Goal: Communication & Community: Ask a question

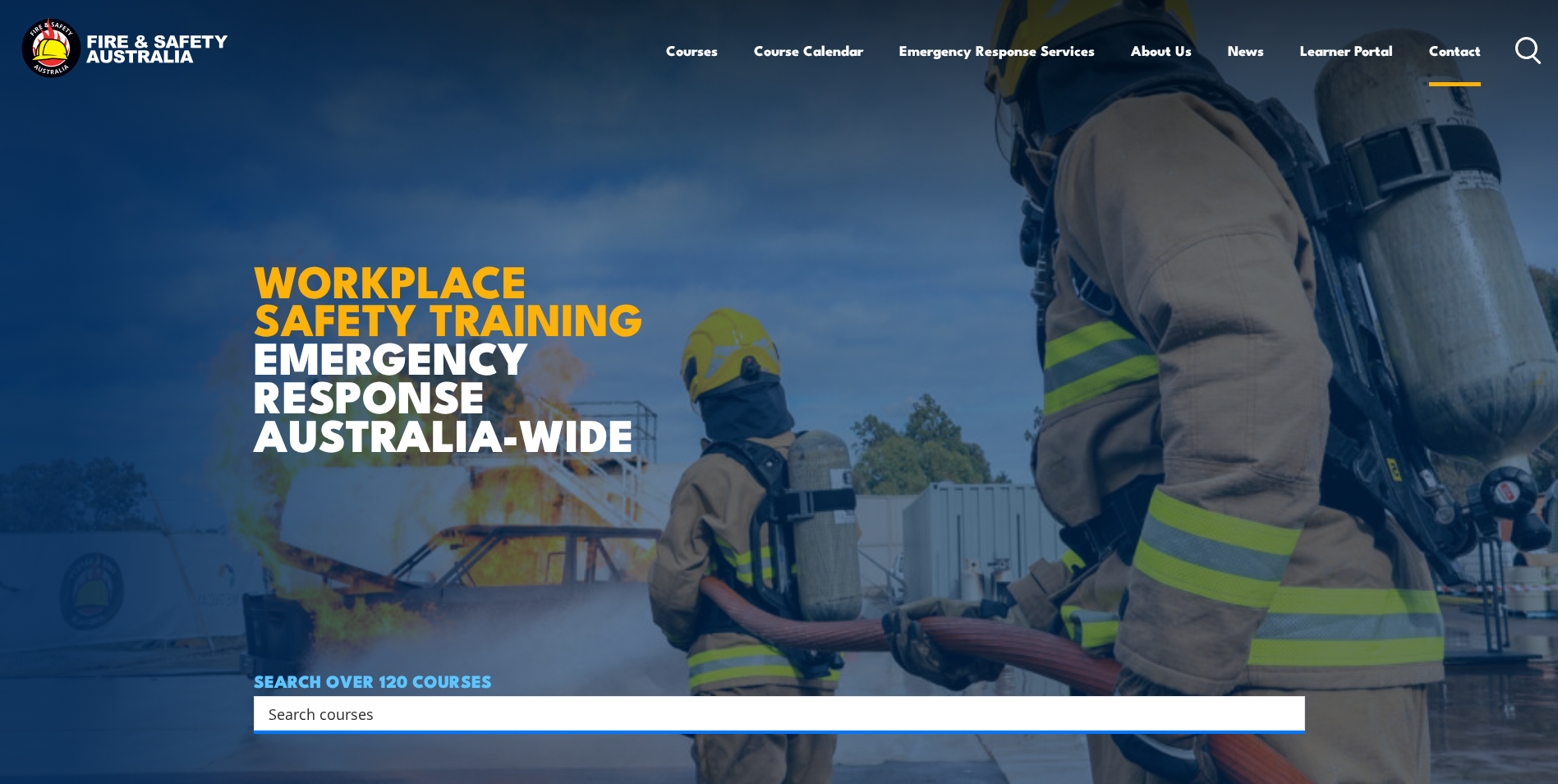
click at [1445, 54] on link "Contact" at bounding box center [1455, 50] width 52 height 43
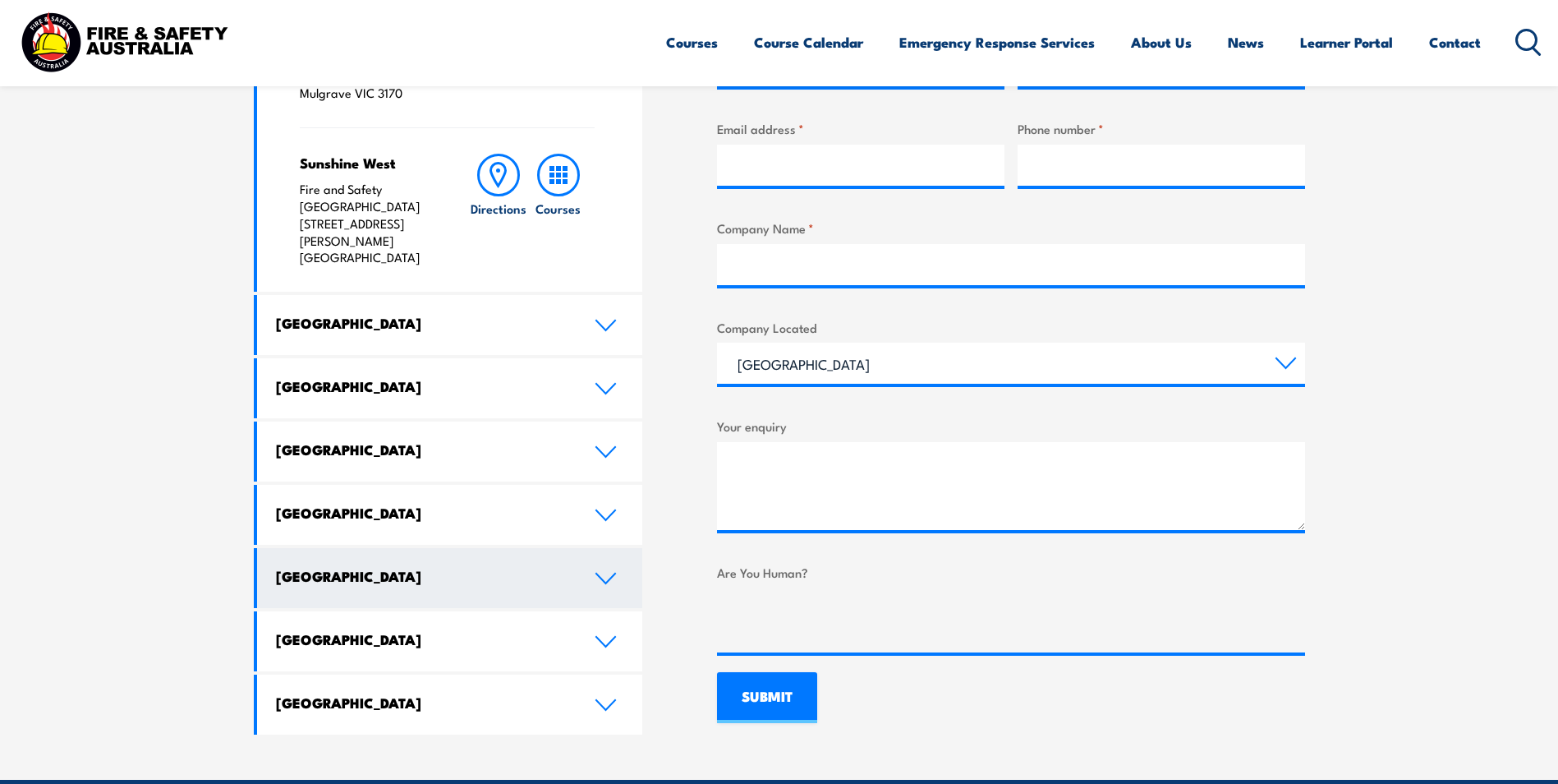
scroll to position [739, 0]
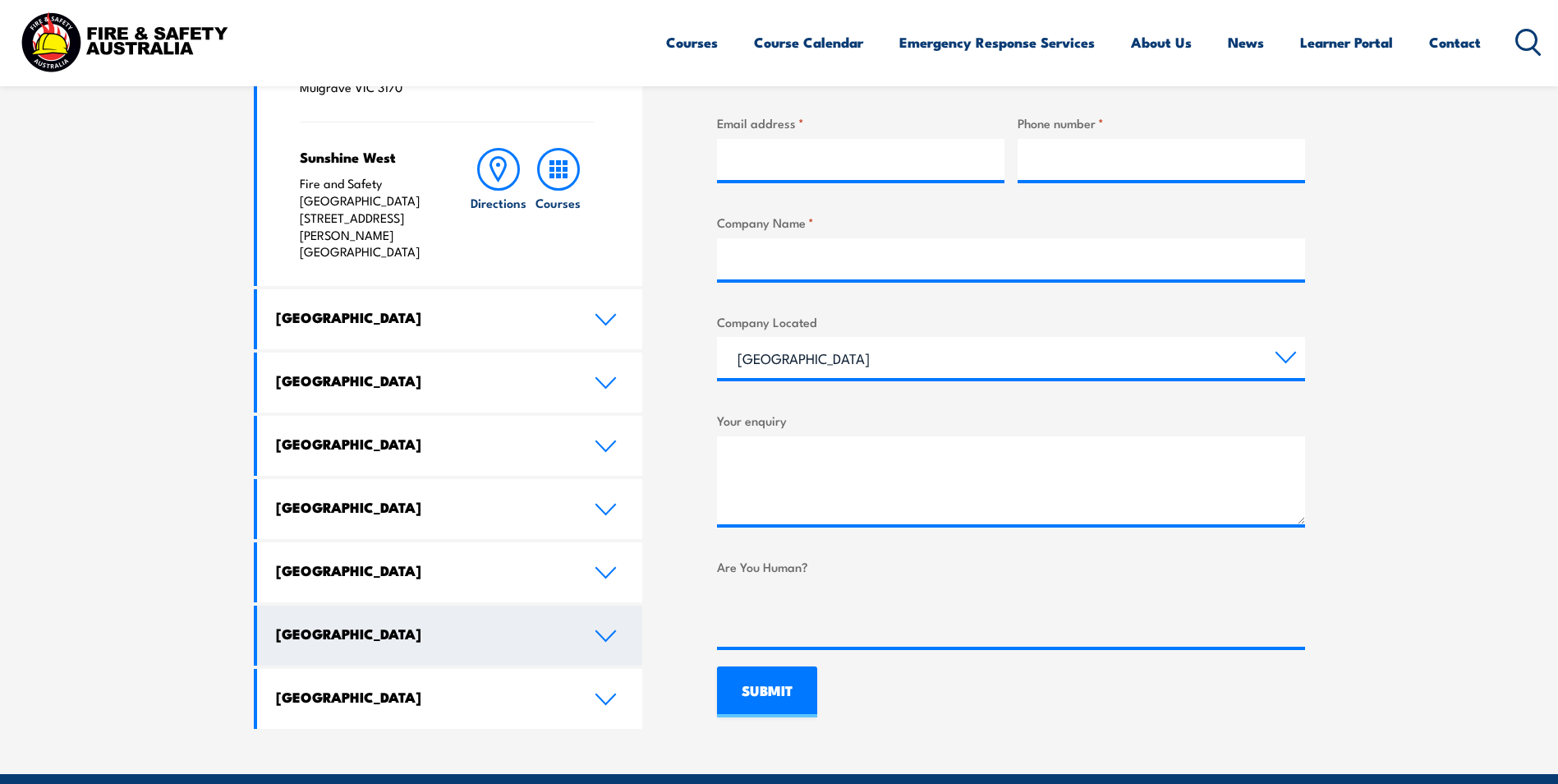
click at [593, 606] on link "[GEOGRAPHIC_DATA]" at bounding box center [450, 636] width 386 height 60
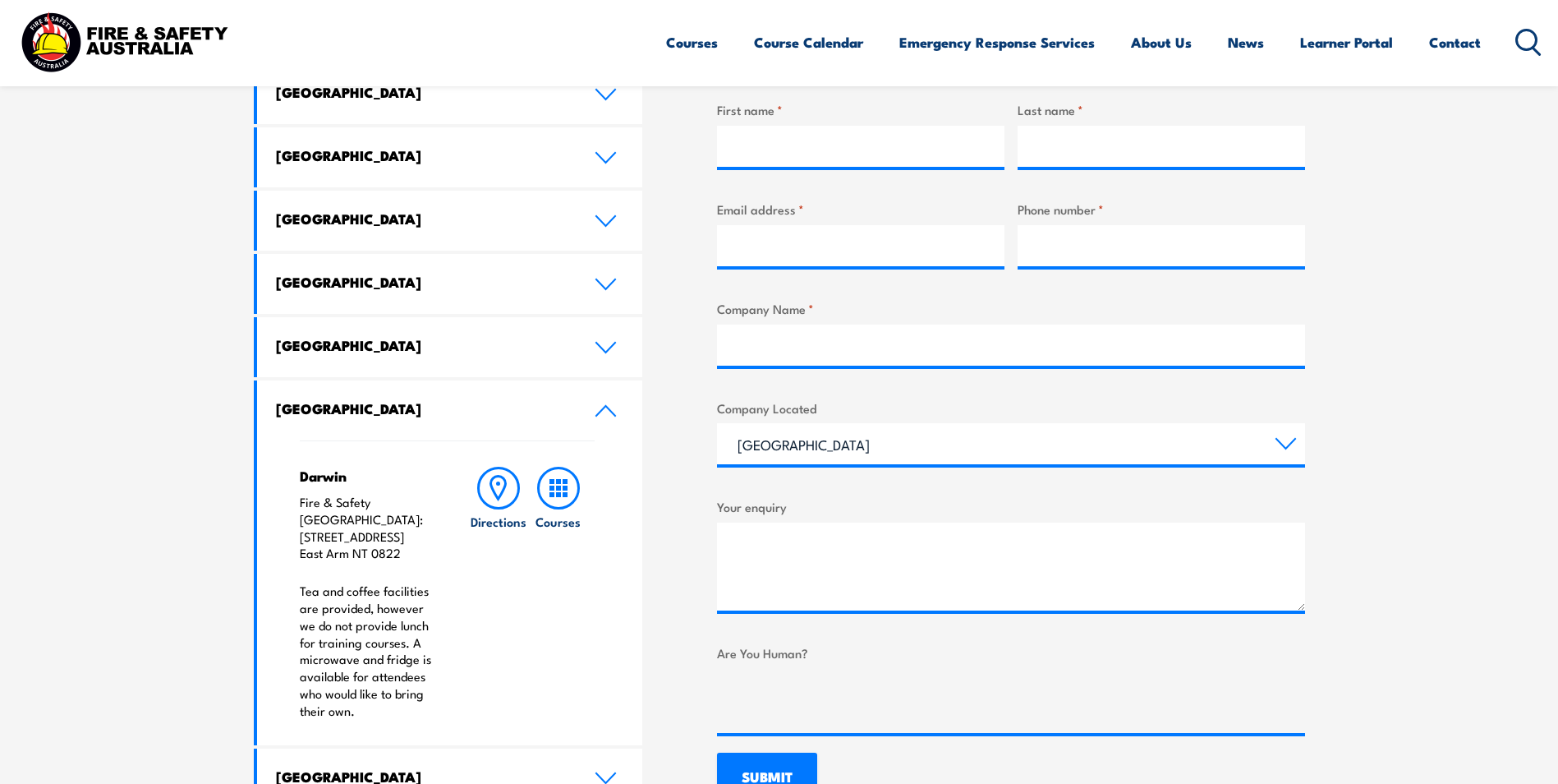
scroll to position [410, 0]
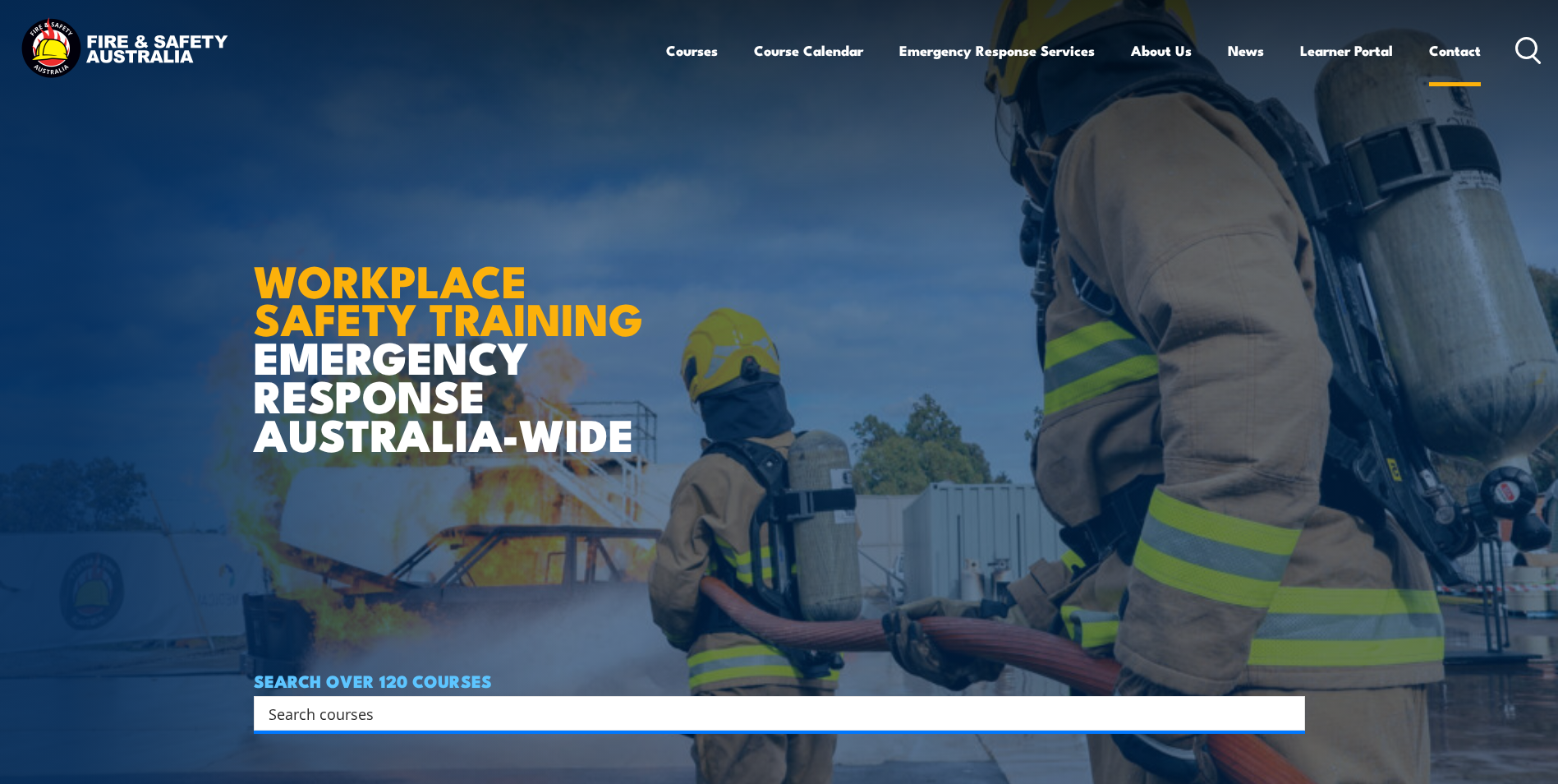
click at [1443, 53] on link "Contact" at bounding box center [1455, 50] width 52 height 43
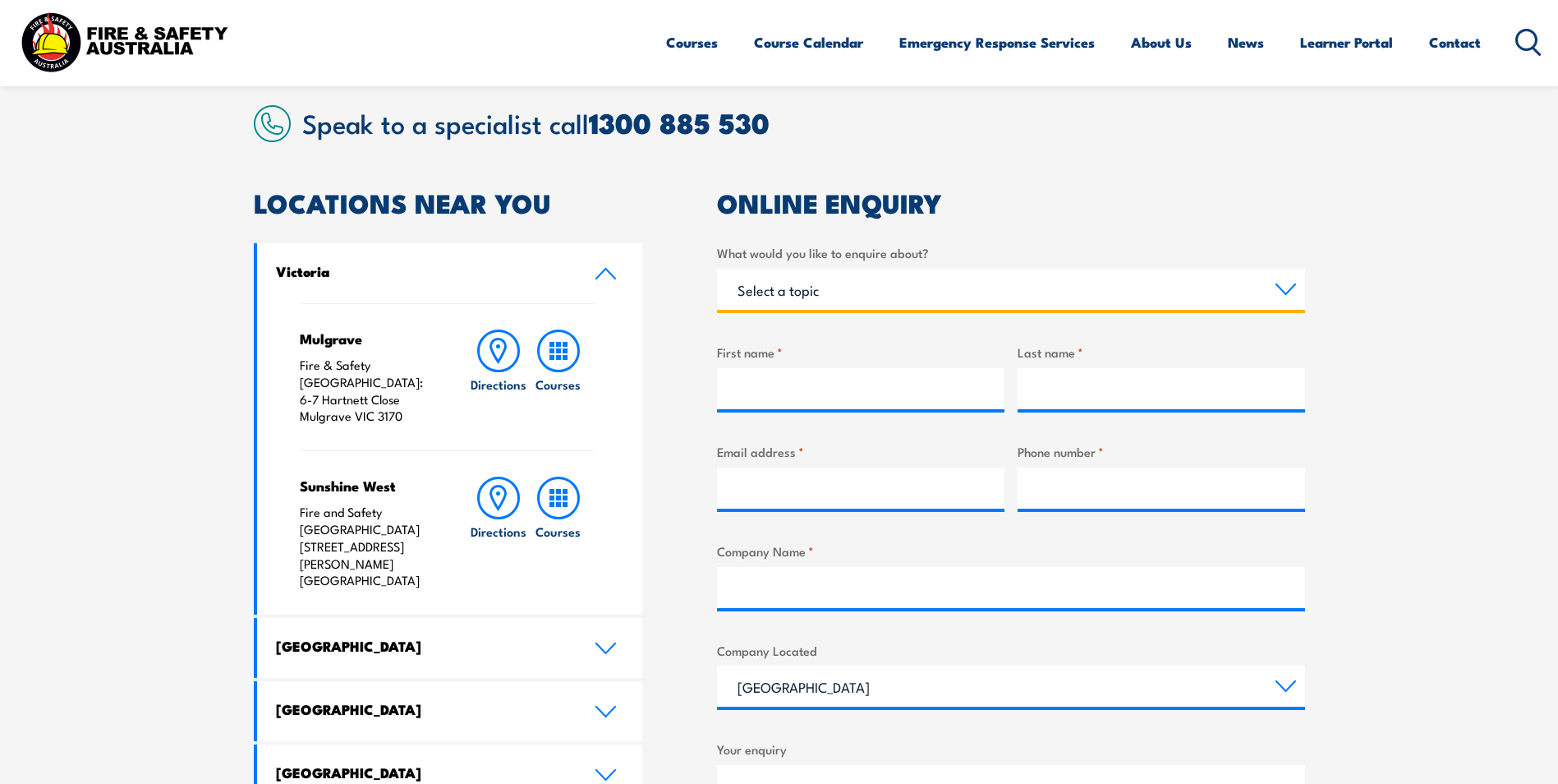
click at [810, 294] on select "Select a topic Training Emergency Response Services General Enquiry" at bounding box center [1011, 289] width 588 height 41
select select "General Enquiry"
click at [717, 269] on select "Select a topic Training Emergency Response Services General Enquiry" at bounding box center [1011, 289] width 588 height 41
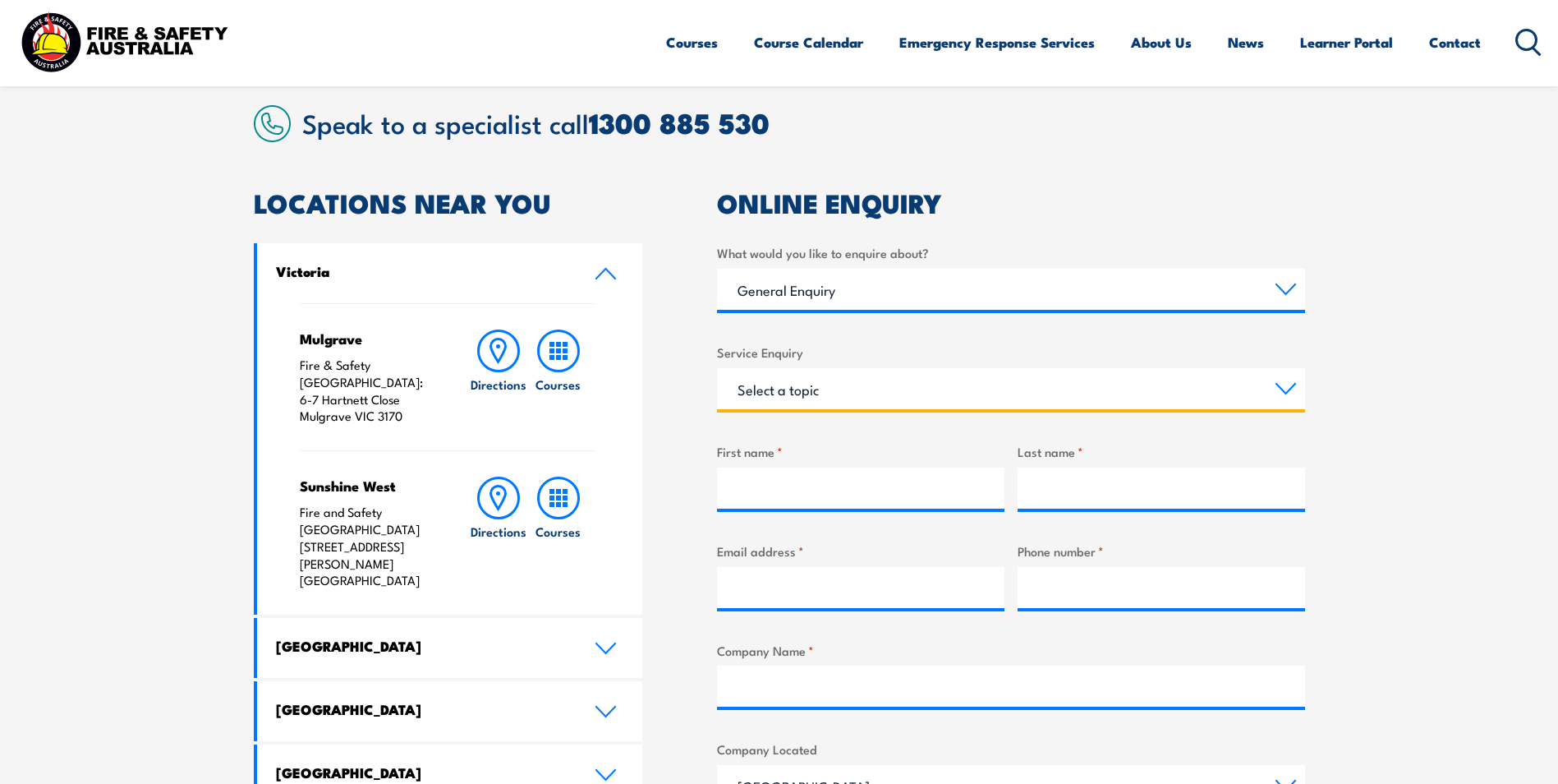
click at [778, 377] on select "Select a topic Assistance in completing an online enrolment booking Request a c…" at bounding box center [1011, 388] width 588 height 41
select select "Other"
click at [717, 368] on select "Select a topic Assistance in completing an online enrolment booking Request a c…" at bounding box center [1011, 388] width 588 height 41
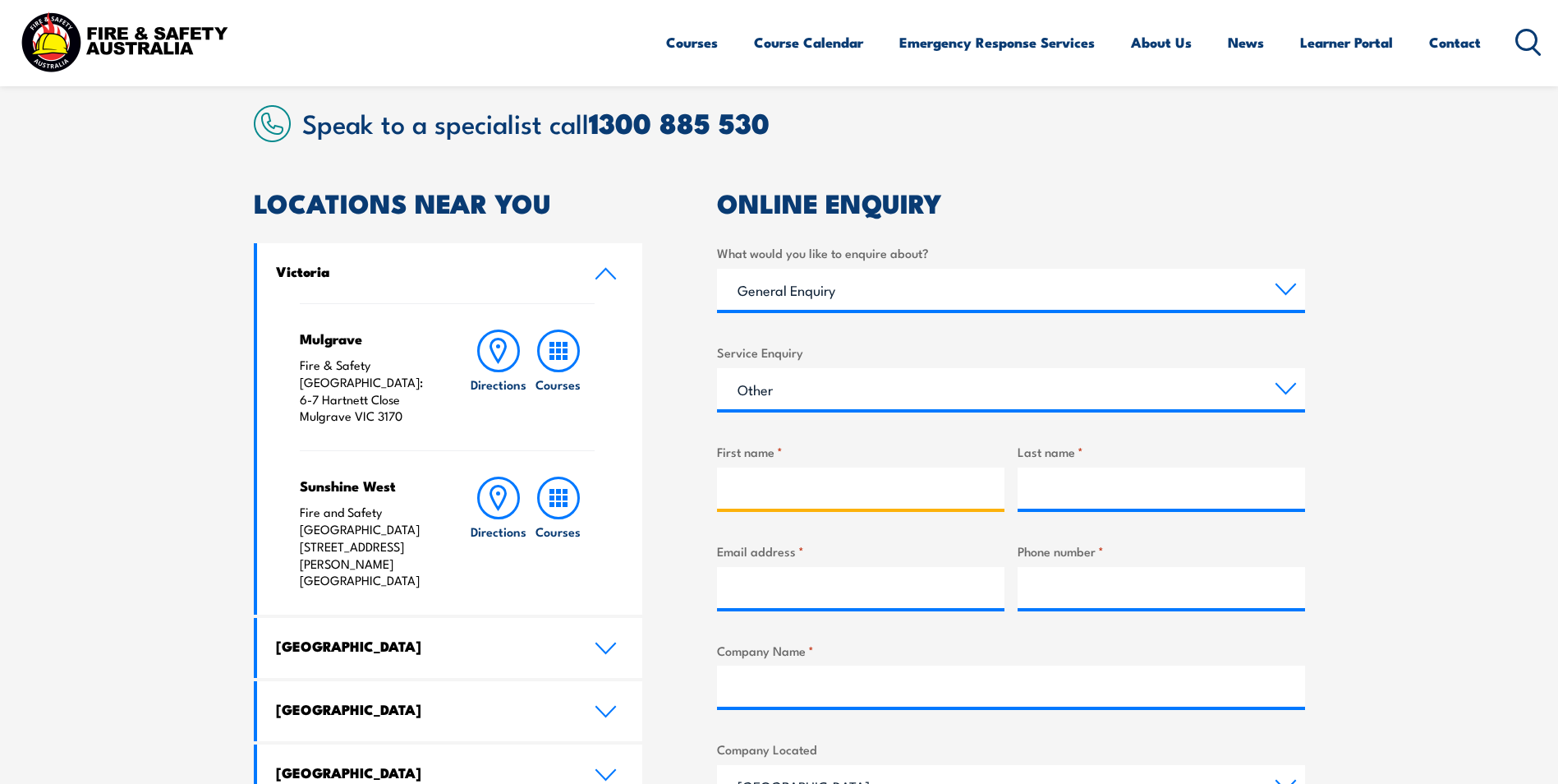
click at [804, 488] on input "First name *" at bounding box center [861, 487] width 288 height 41
type input "[PERSON_NAME]"
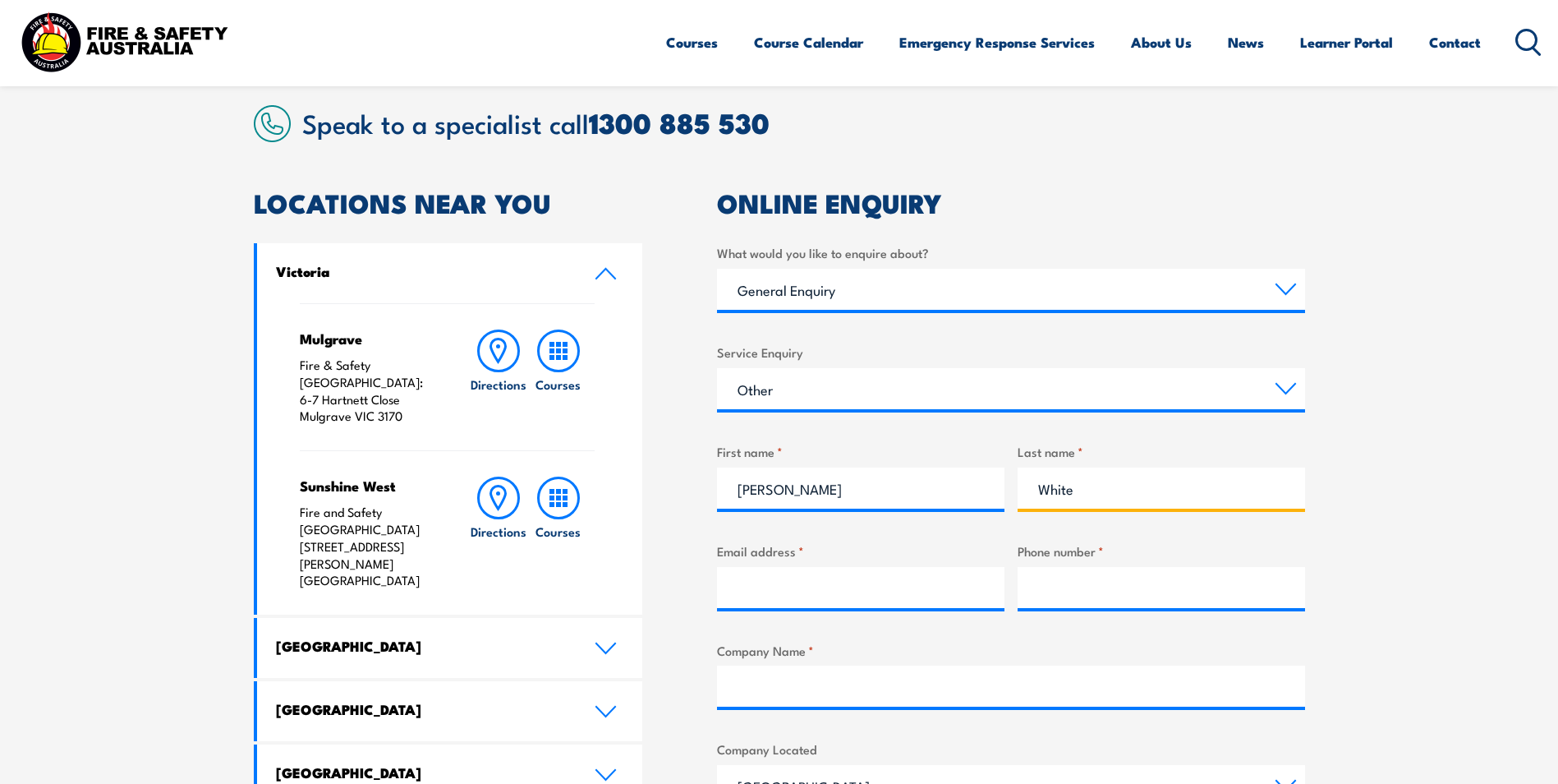
type input "White"
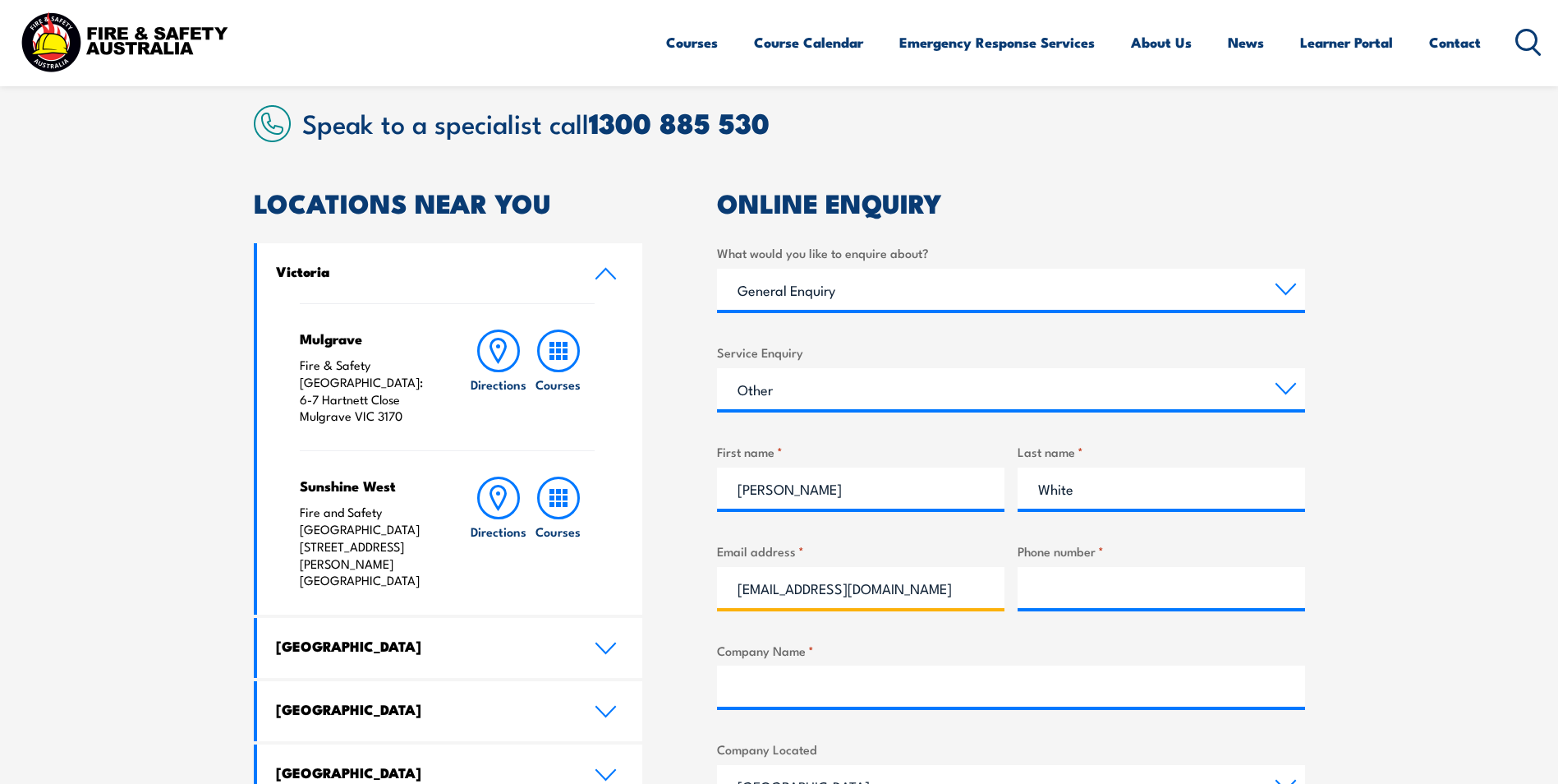
type input "[EMAIL_ADDRESS][DOMAIN_NAME]"
type input "89110992"
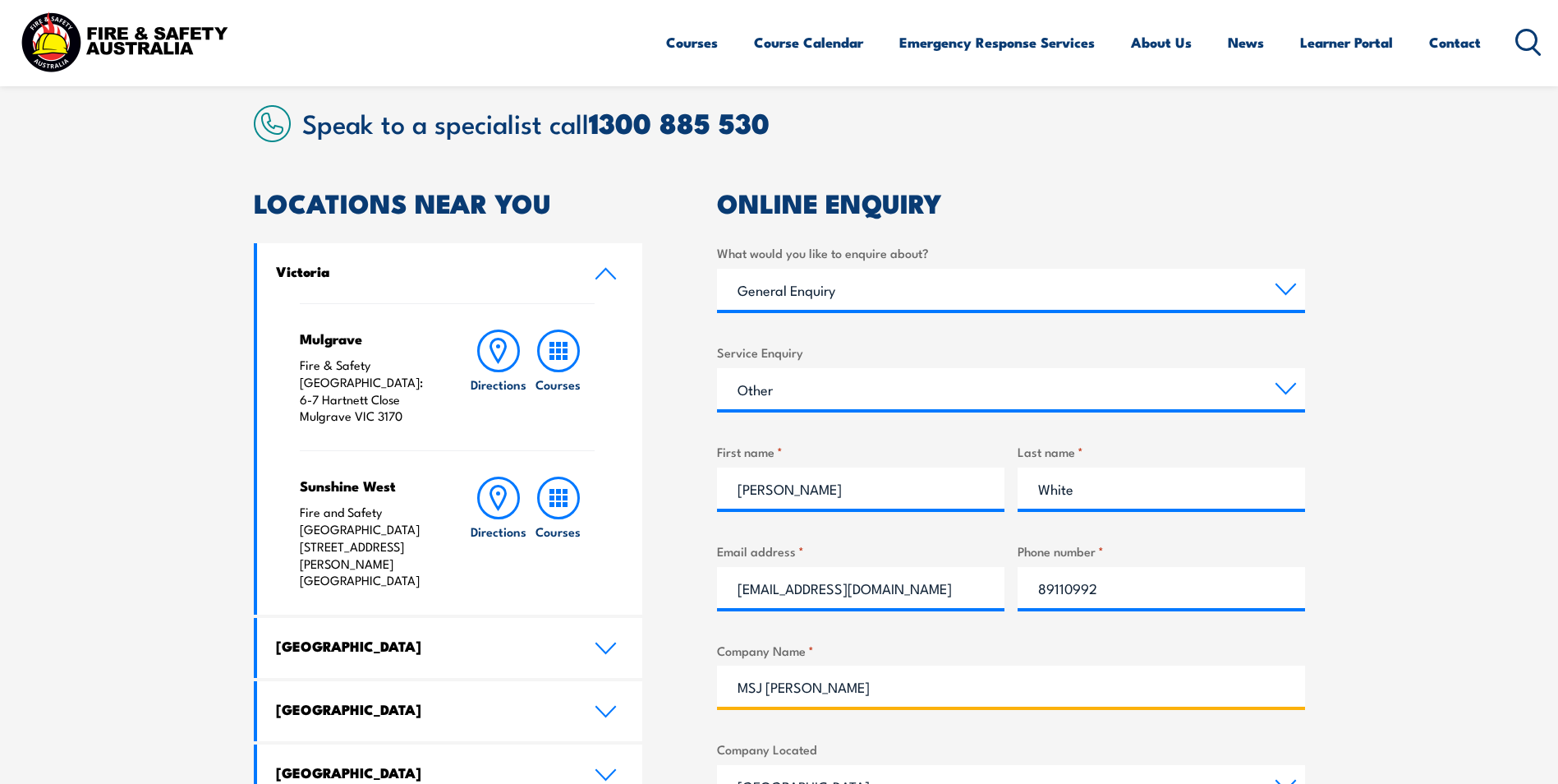
type input "MSJ [PERSON_NAME]"
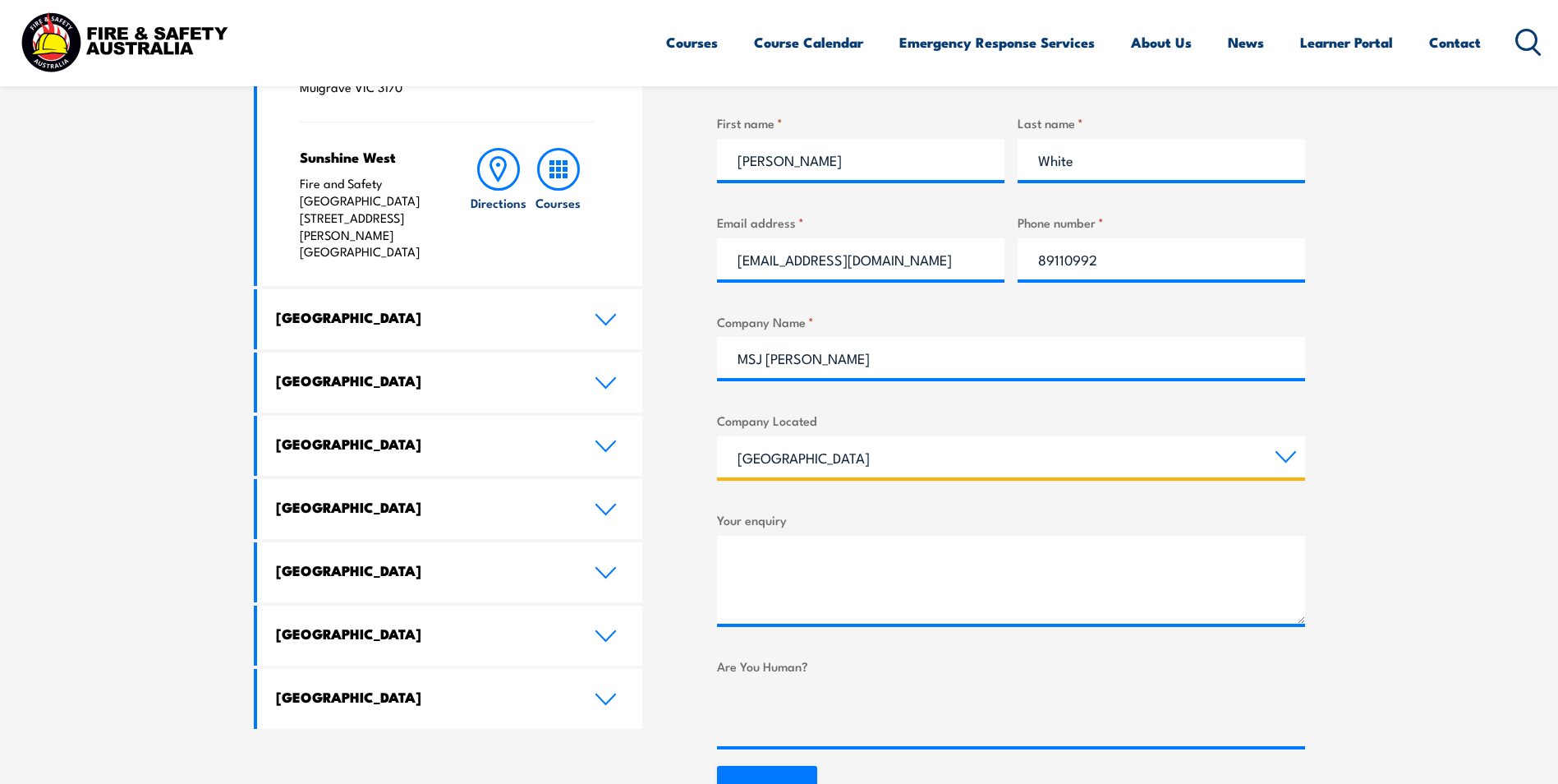
scroll to position [761, 0]
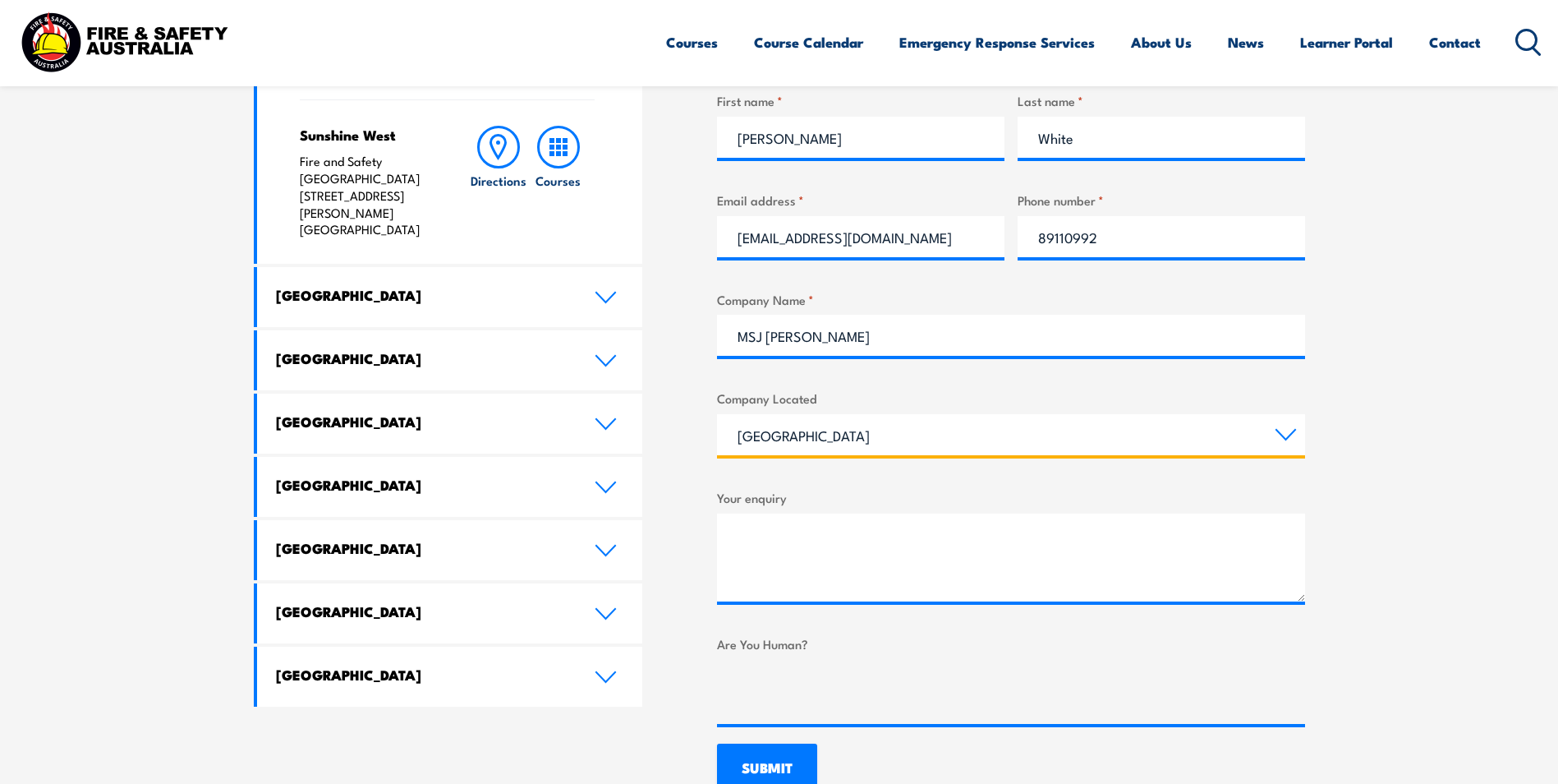
click at [789, 417] on select "[GEOGRAPHIC_DATA] [GEOGRAPHIC_DATA] [GEOGRAPHIC_DATA] [GEOGRAPHIC_DATA] [GEOGRA…" at bounding box center [1011, 434] width 588 height 41
select select "[GEOGRAPHIC_DATA]"
click at [717, 414] on select "[GEOGRAPHIC_DATA] [GEOGRAPHIC_DATA] [GEOGRAPHIC_DATA] [GEOGRAPHIC_DATA] [GEOGRA…" at bounding box center [1011, 434] width 588 height 41
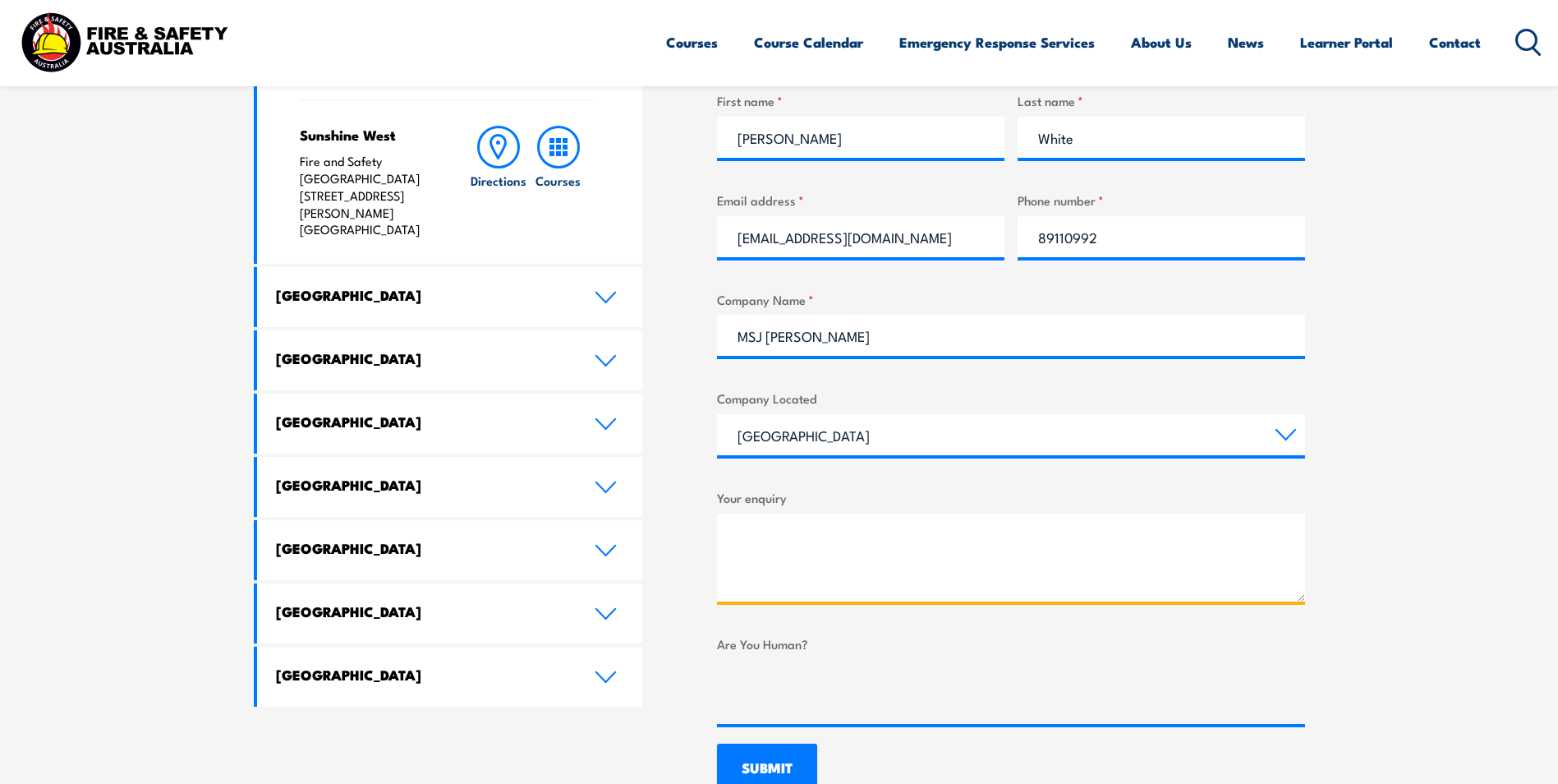
click at [756, 550] on textarea "Your enquiry" at bounding box center [1011, 557] width 588 height 88
paste textarea "Good afternoon, Are you able to assist with checking and/or servicing Fire Exti…"
click at [755, 550] on textarea "Good afternoon, Are you able to assist with checking and/or servicing Fire Exti…" at bounding box center [1011, 557] width 588 height 88
click at [848, 536] on textarea "Good afternoon, Are you able to assist with checking and/or servicing Fire Exti…" at bounding box center [1011, 557] width 588 height 88
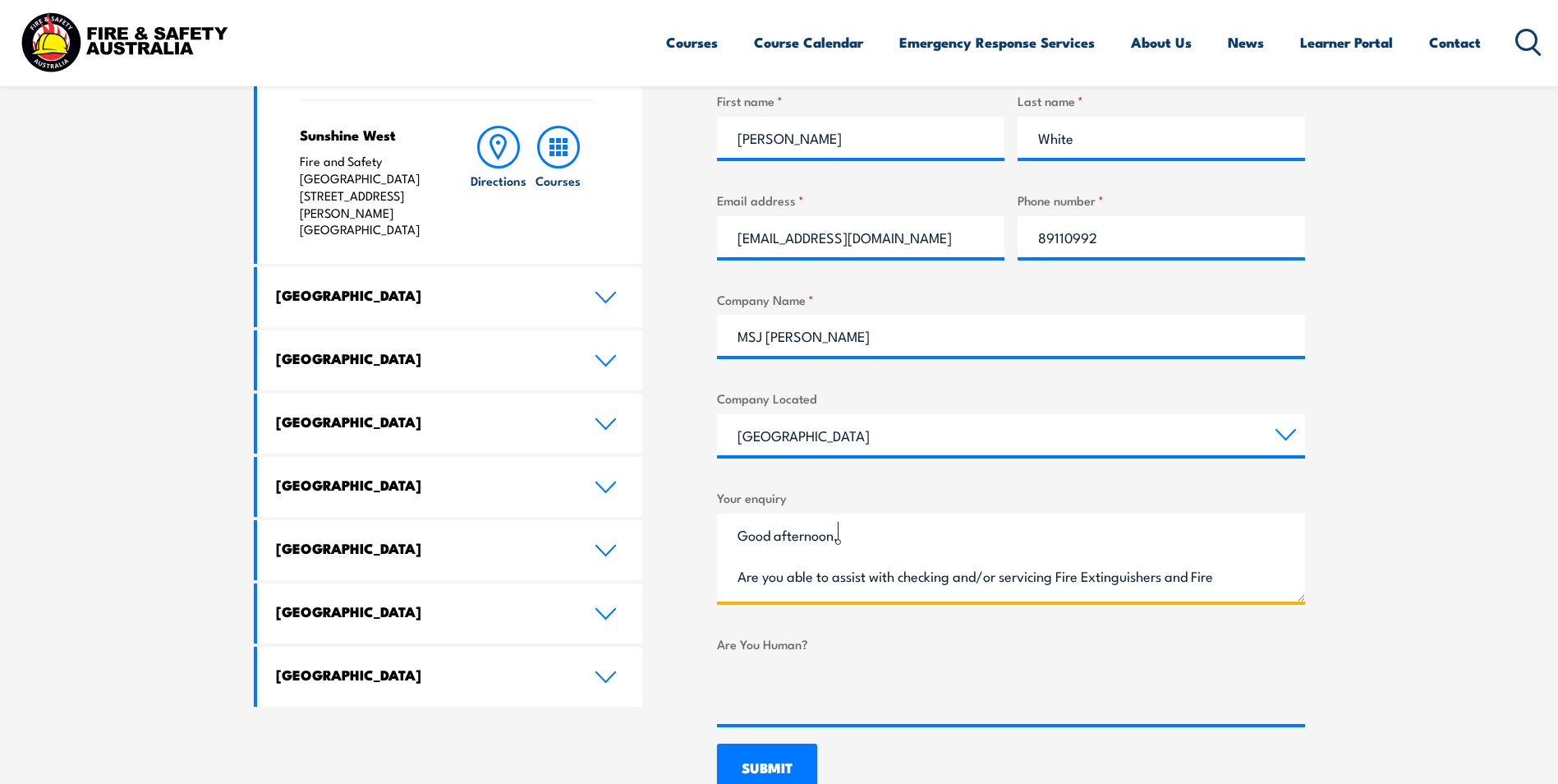
click at [792, 589] on textarea "Good afternoon, Are you able to assist with checking and/or servicing Fire Exti…" at bounding box center [1011, 557] width 588 height 88
click at [857, 539] on textarea "Good afternoon, Are you able to assist with checking and/or servicing Fire Exti…" at bounding box center [1011, 557] width 588 height 88
type textarea "Good afternoon, Are you able to assist with checking and/or servicing Fire Exti…"
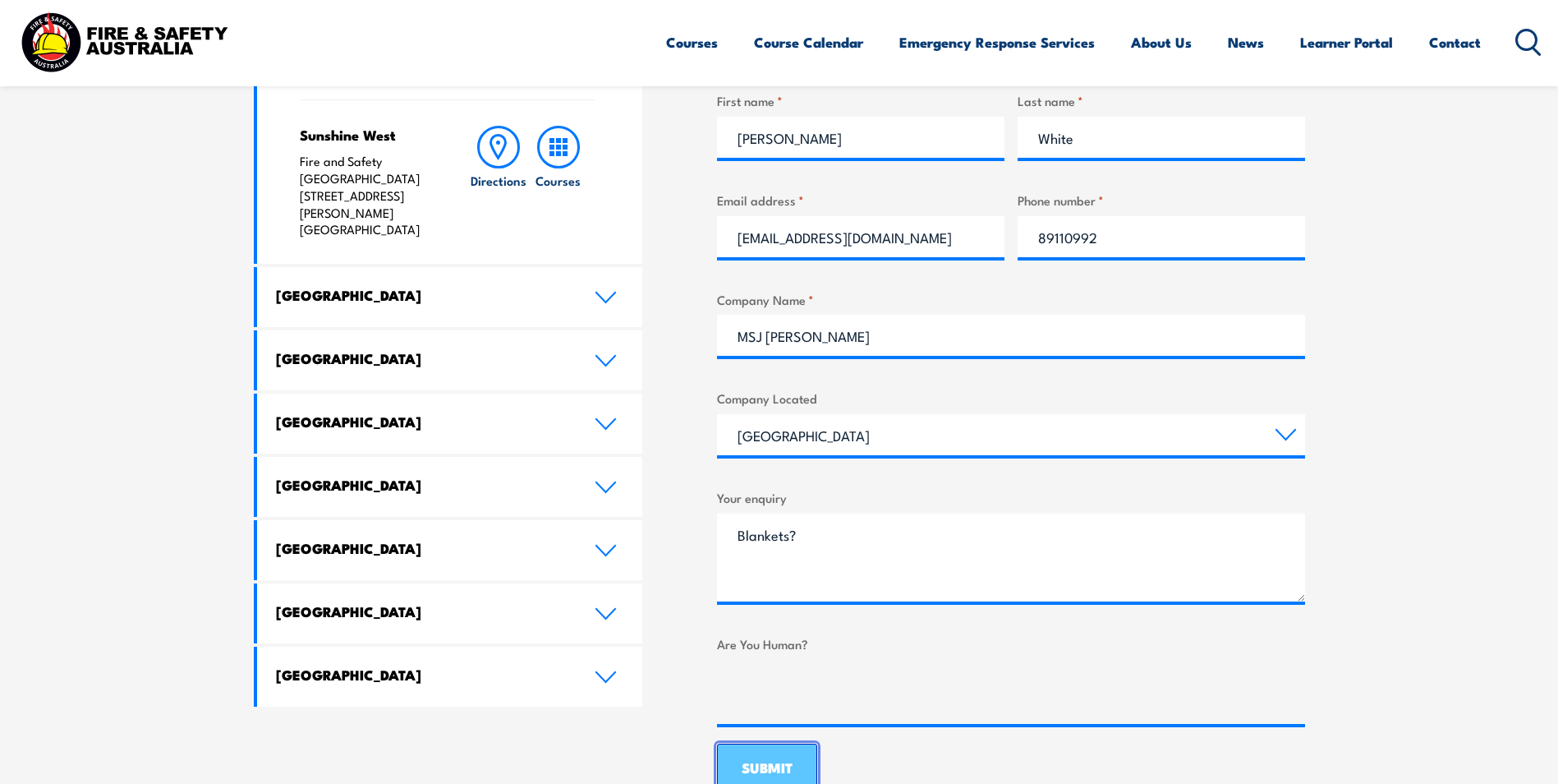
click at [772, 769] on input "SUBMIT" at bounding box center [767, 768] width 100 height 51
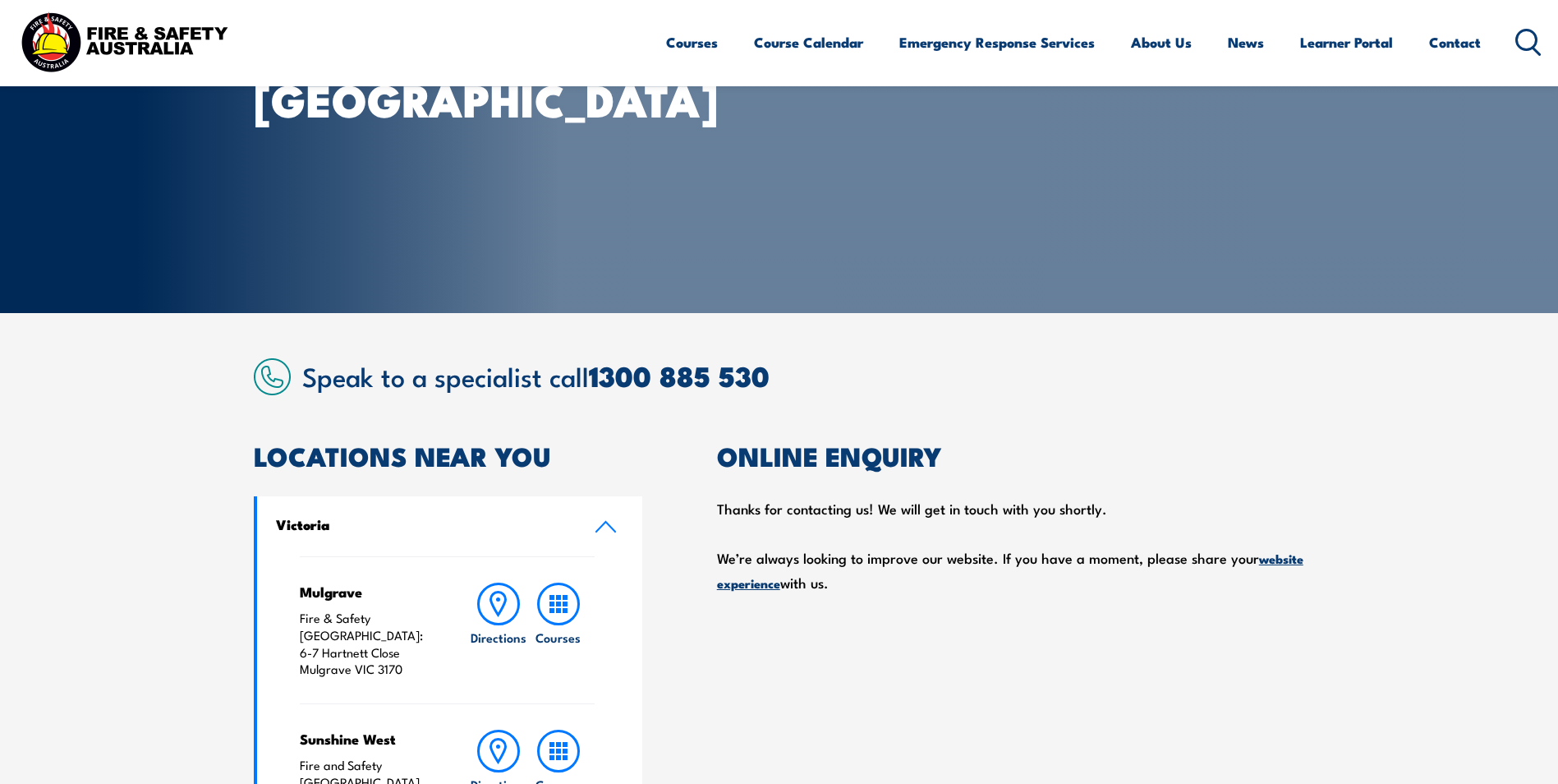
scroll to position [104, 0]
